Goal: Find specific page/section: Find specific page/section

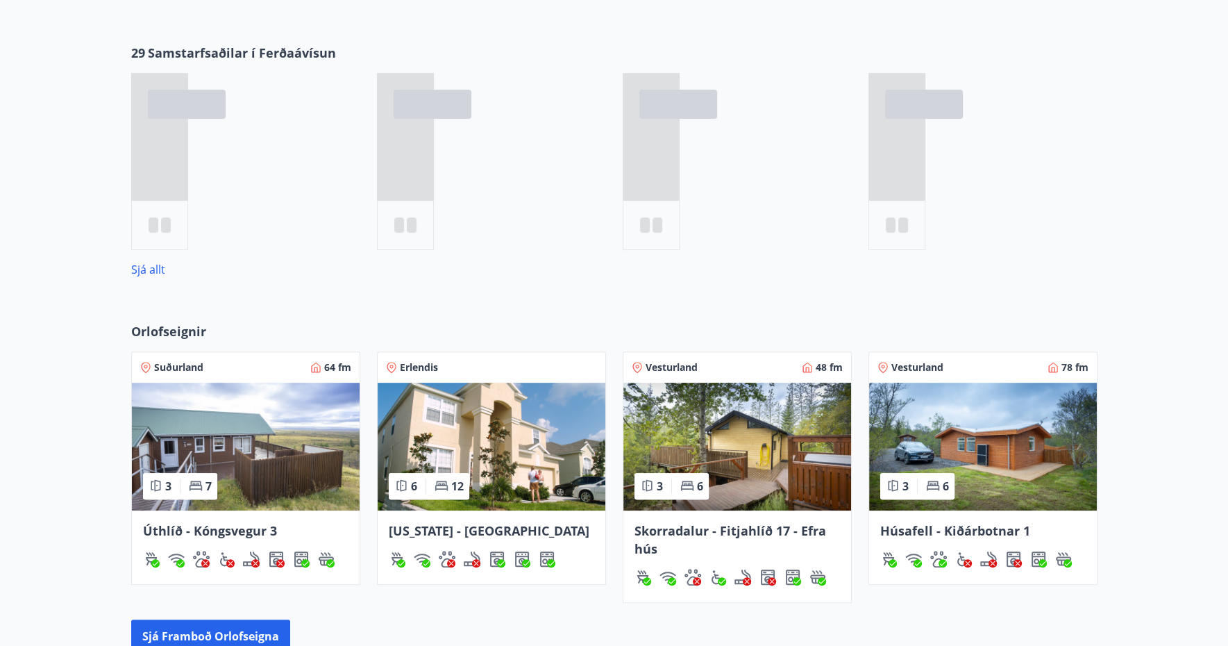
scroll to position [278, 0]
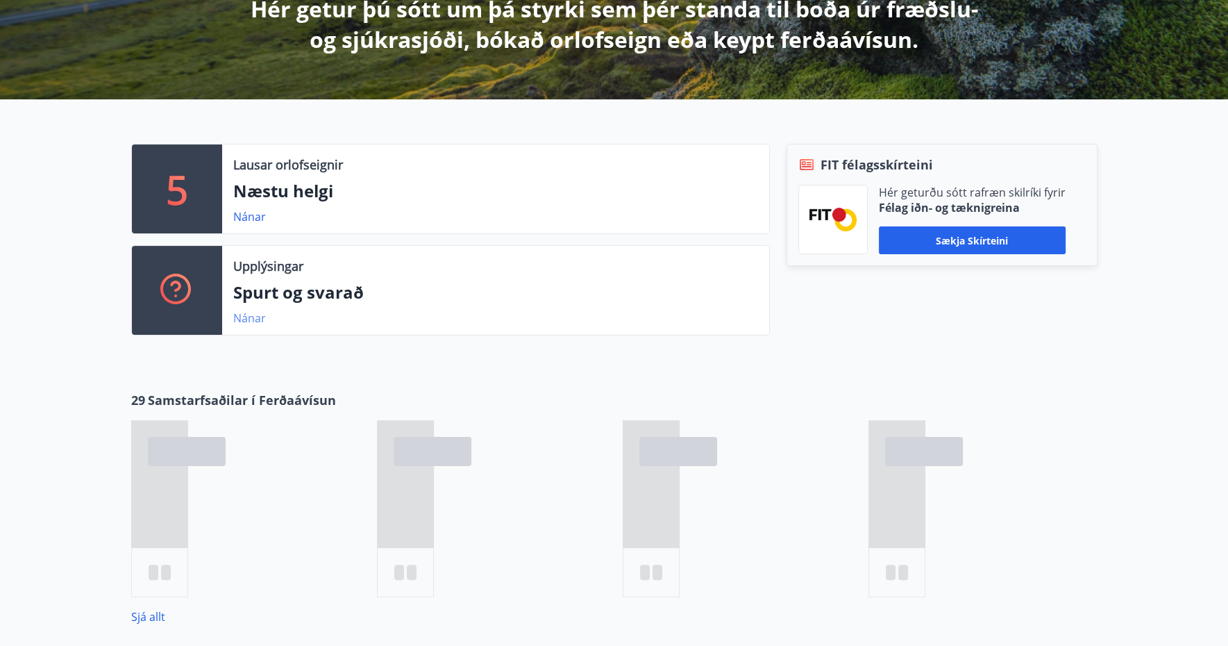
click at [256, 321] on link "Nánar" at bounding box center [249, 317] width 33 height 15
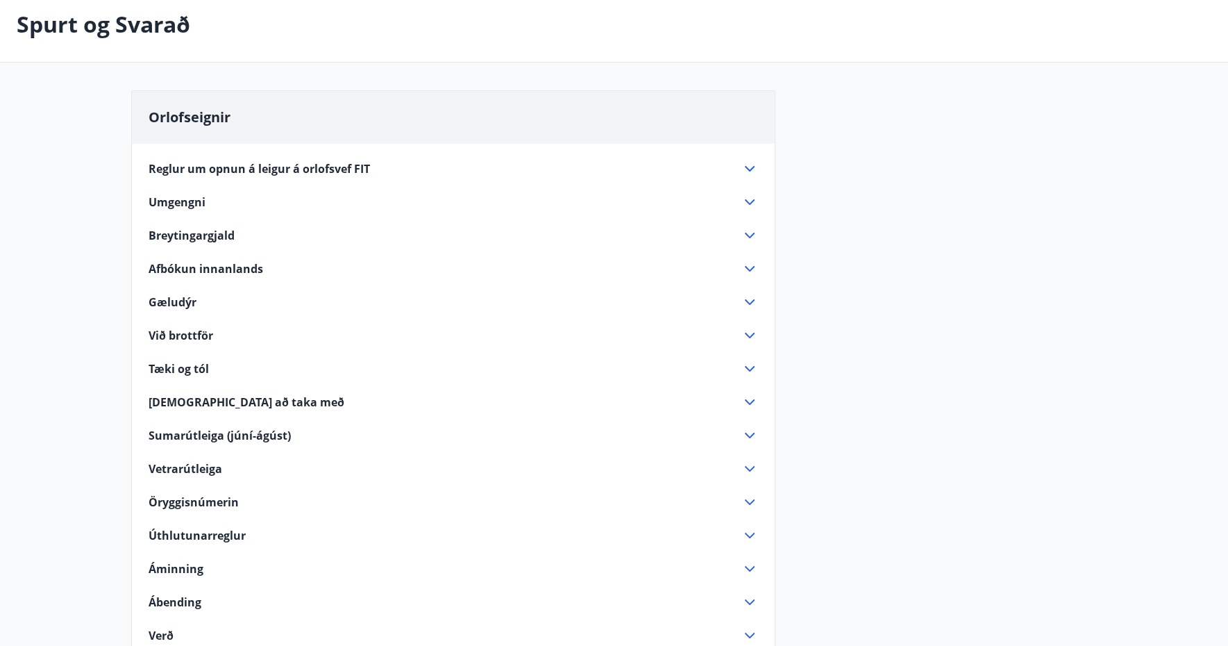
scroll to position [139, 0]
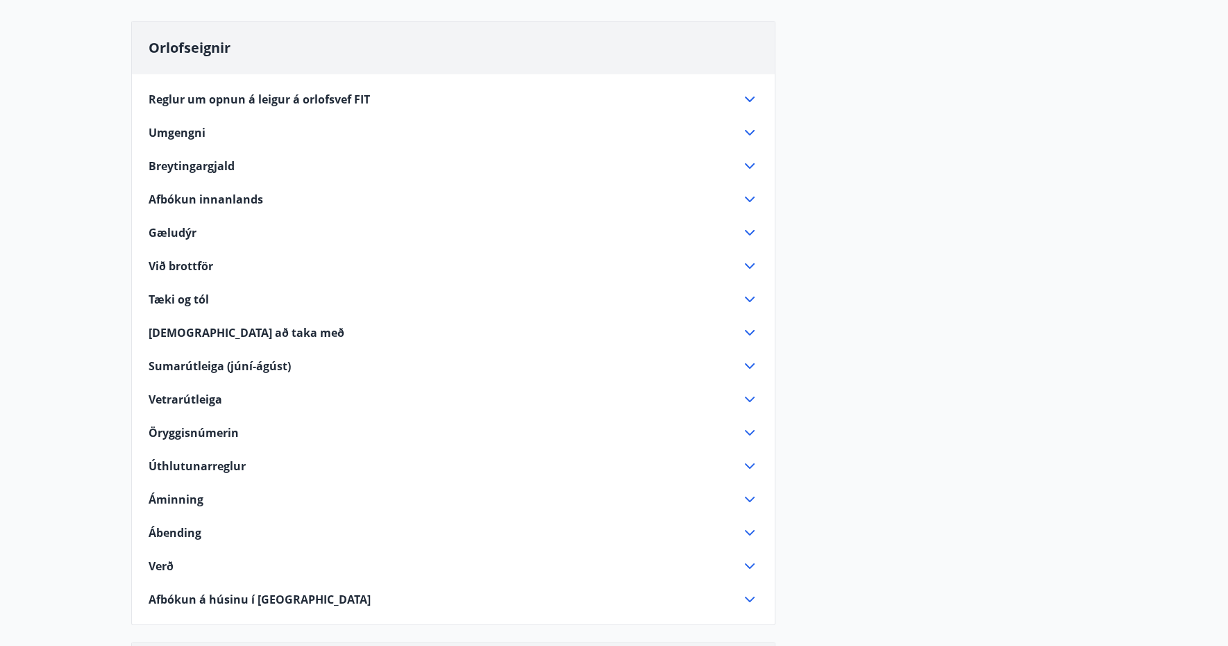
click at [755, 196] on icon at bounding box center [749, 199] width 17 height 17
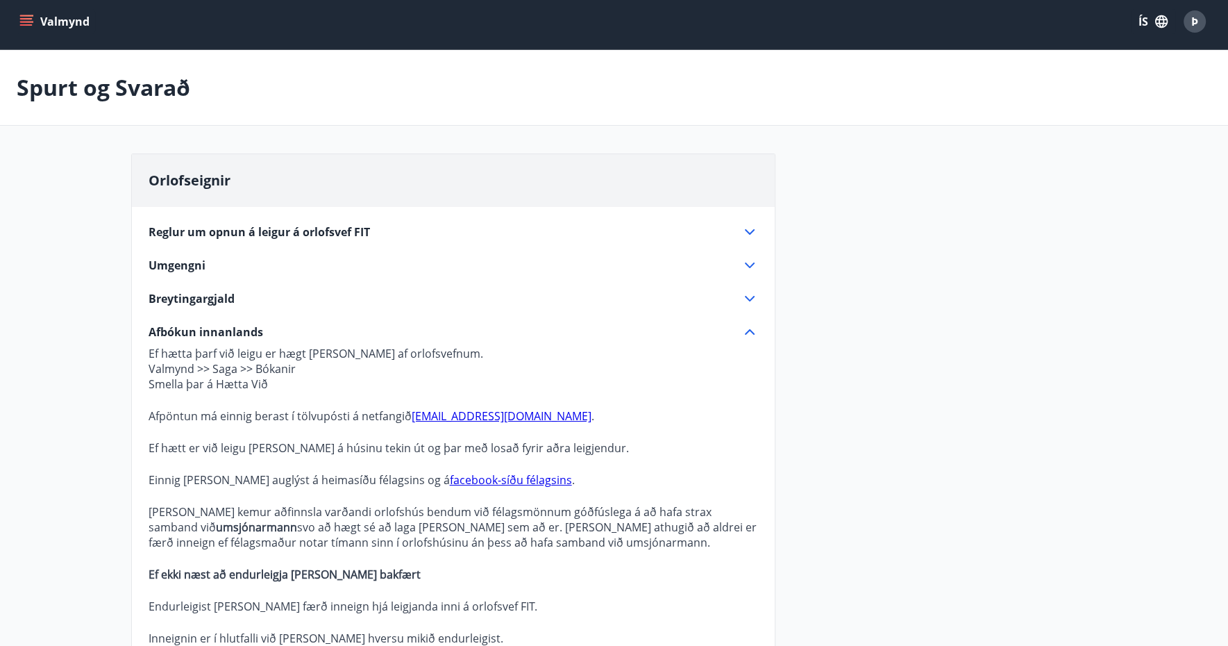
scroll to position [0, 0]
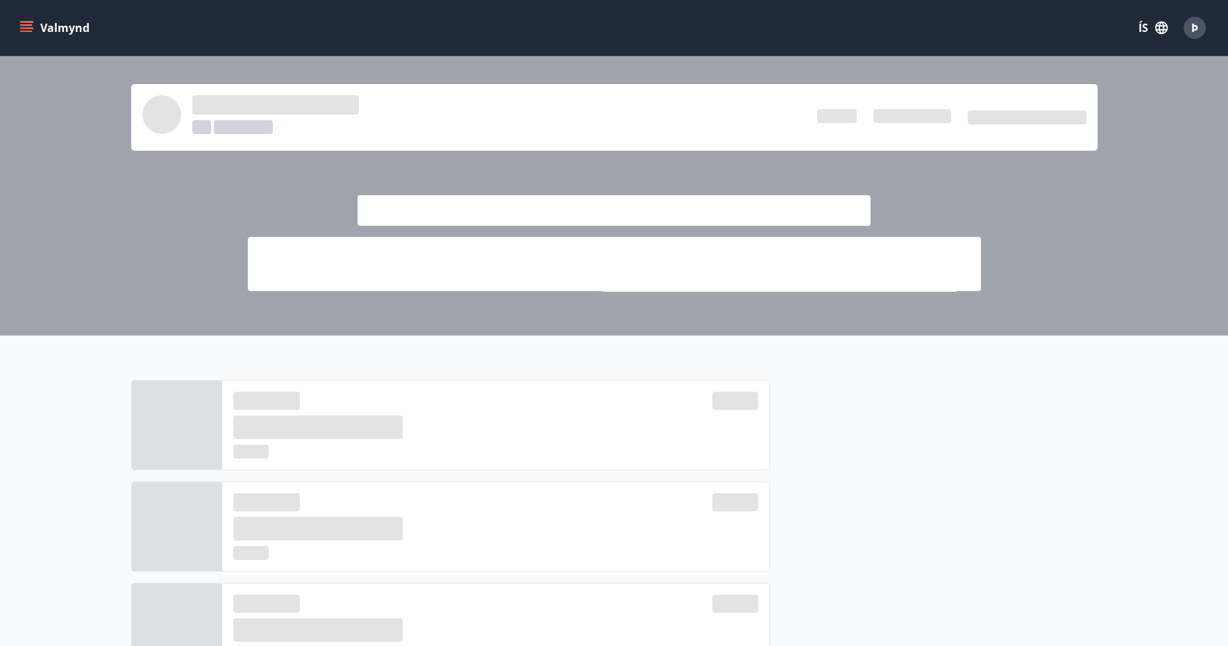
scroll to position [278, 0]
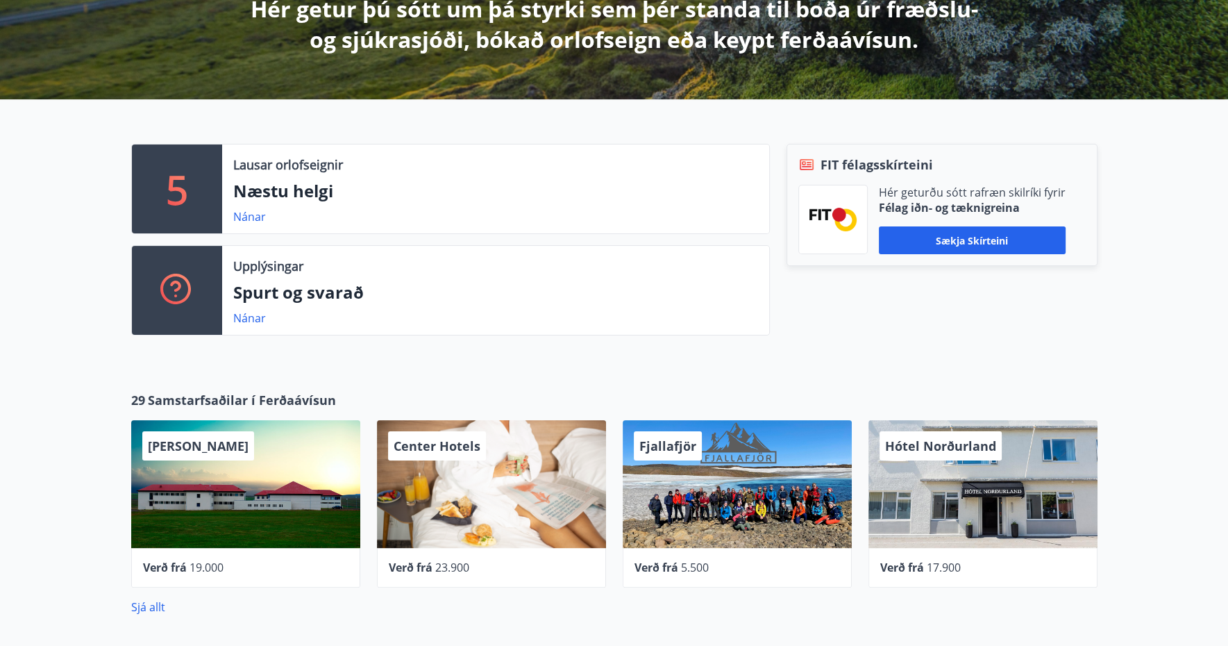
click at [250, 208] on div "Nánar" at bounding box center [255, 216] width 44 height 17
click at [250, 213] on link "Nánar" at bounding box center [249, 216] width 33 height 15
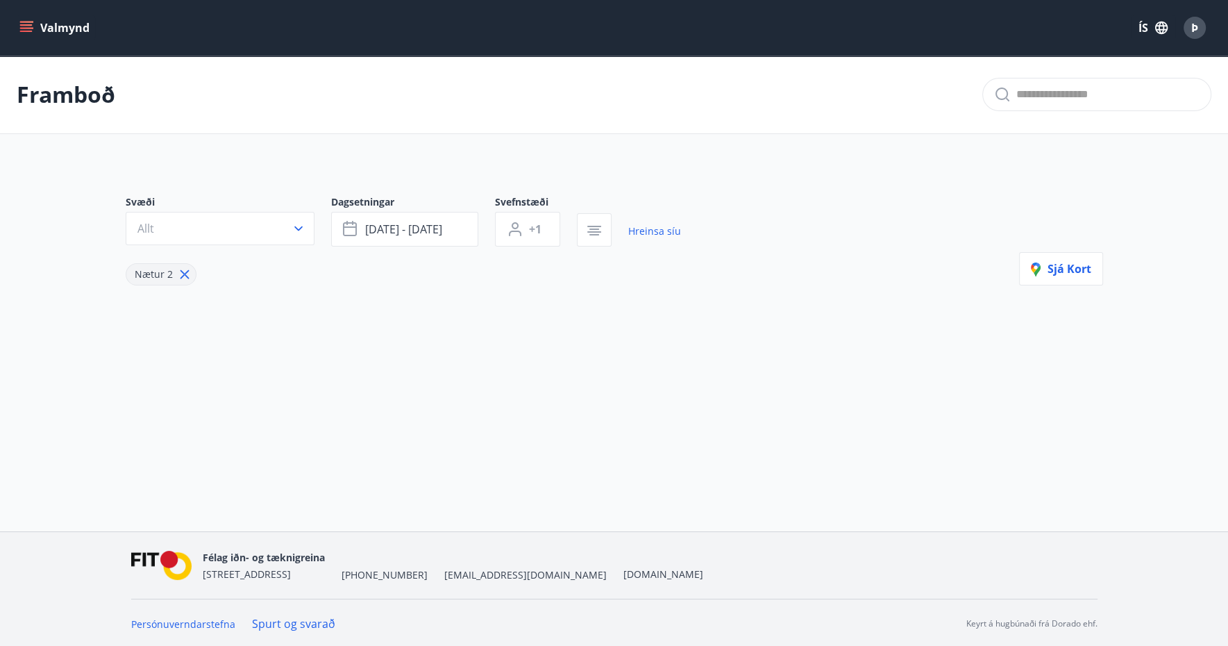
type input "*"
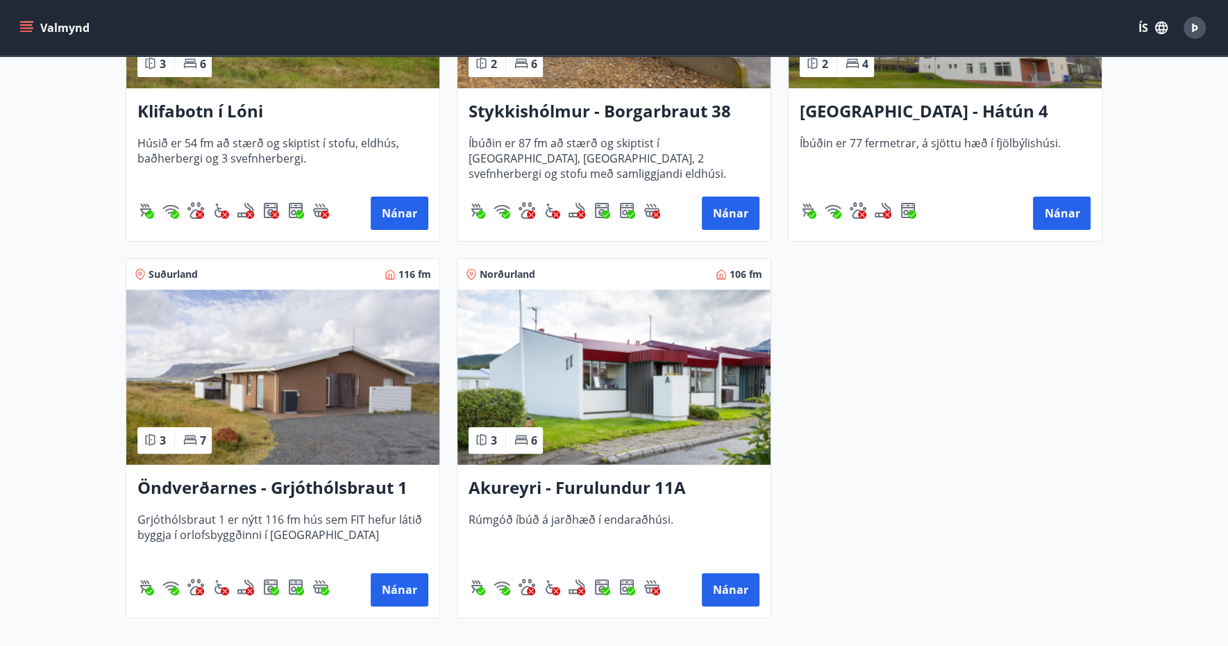
scroll to position [486, 0]
